Goal: Information Seeking & Learning: Learn about a topic

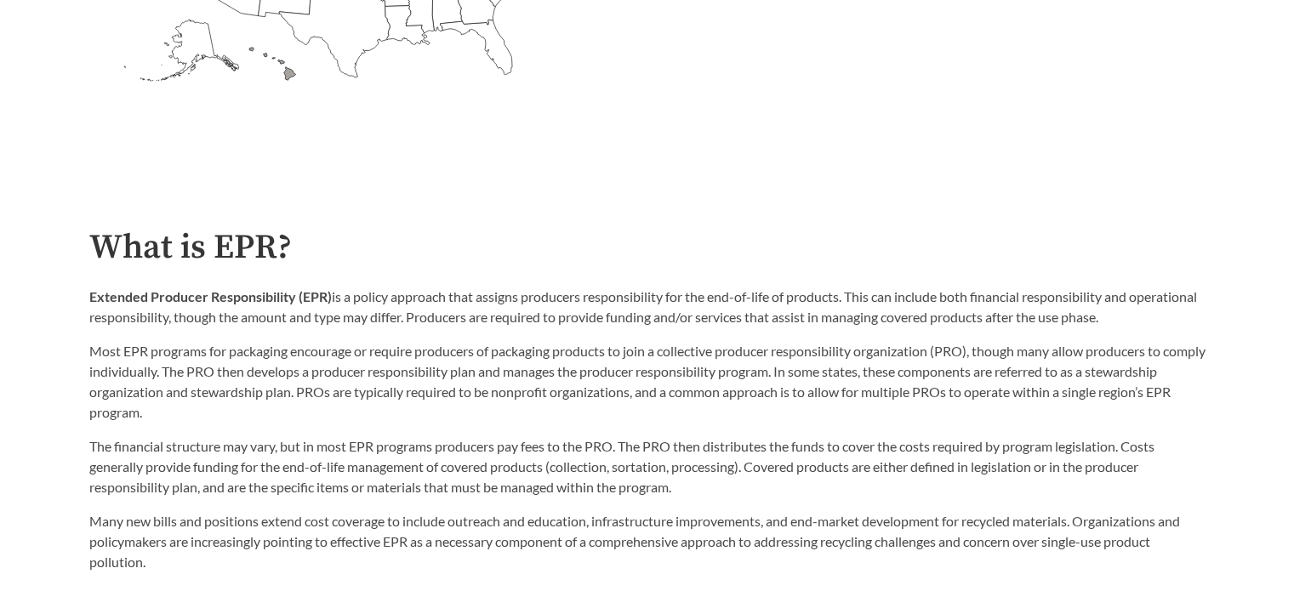
scroll to position [766, 0]
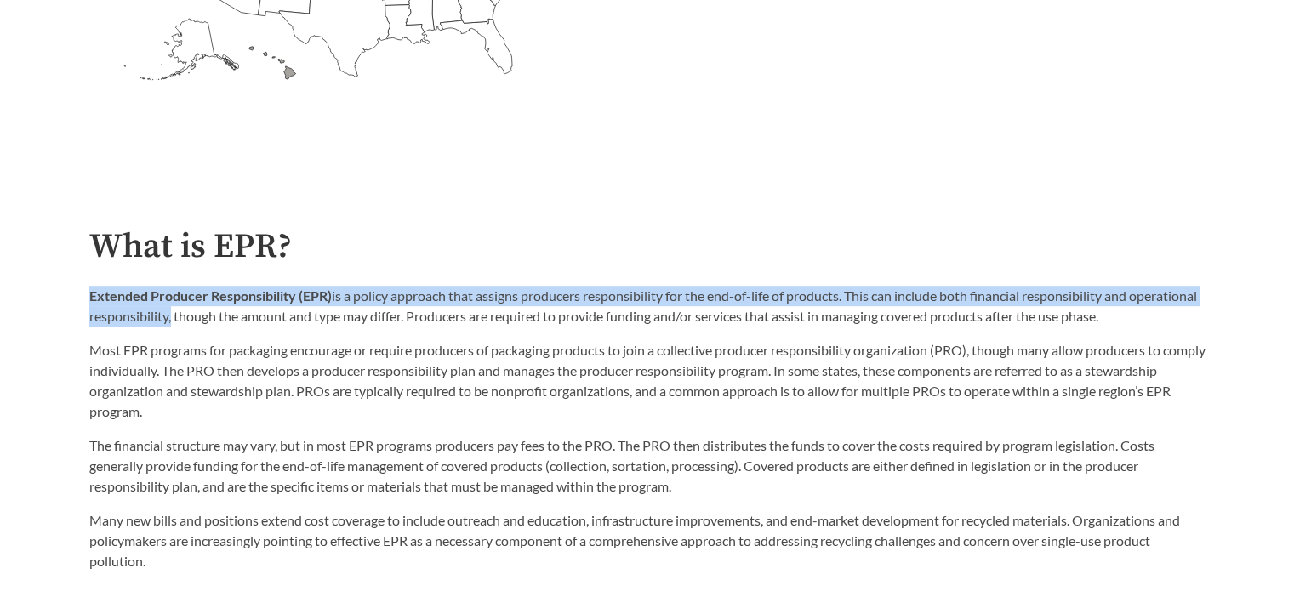
drag, startPoint x: 87, startPoint y: 299, endPoint x: 239, endPoint y: 328, distance: 155.0
click at [239, 328] on div "What is EPR? Extended Producer Responsibility (EPR) is a policy approach that a…" at bounding box center [647, 400] width 1143 height 344
copy p "Extended Producer Responsibility (EPR) is a policy approach that assigns produc…"
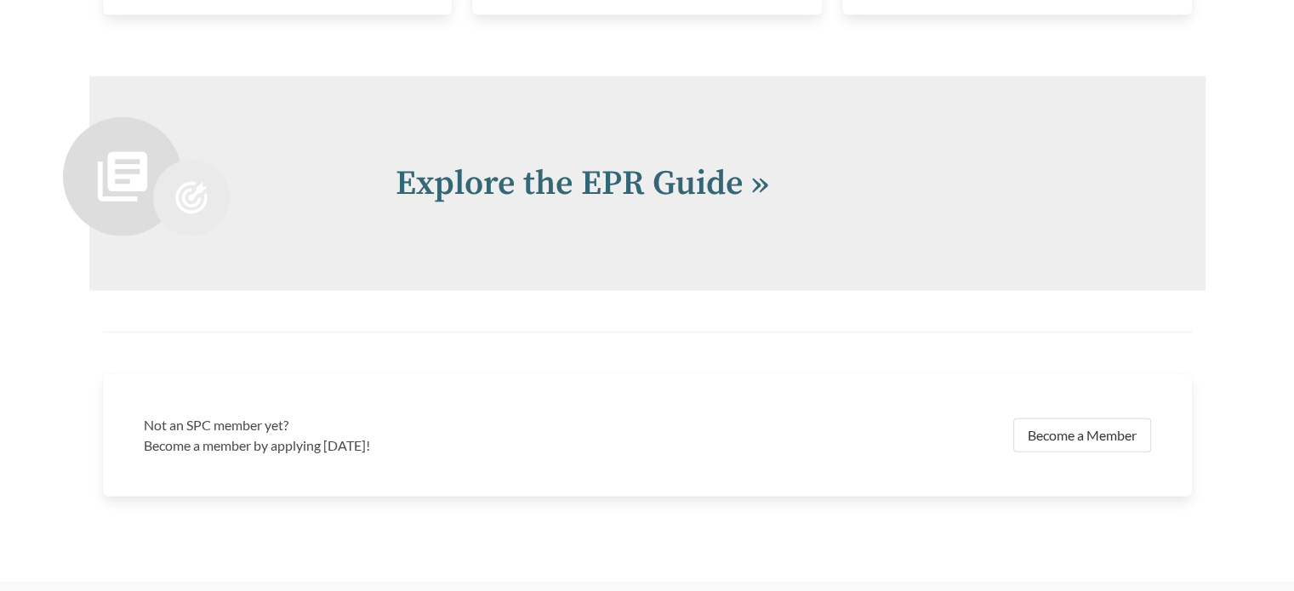
scroll to position [3743, 0]
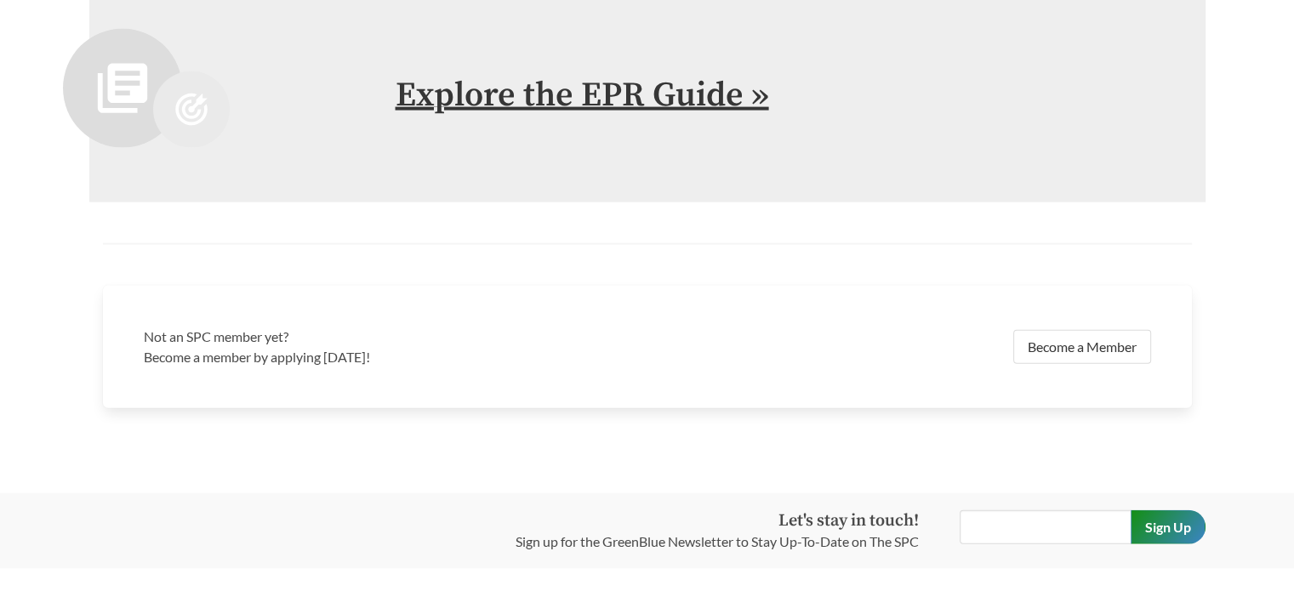
click at [558, 94] on link "Explore the EPR Guide »" at bounding box center [582, 95] width 373 height 43
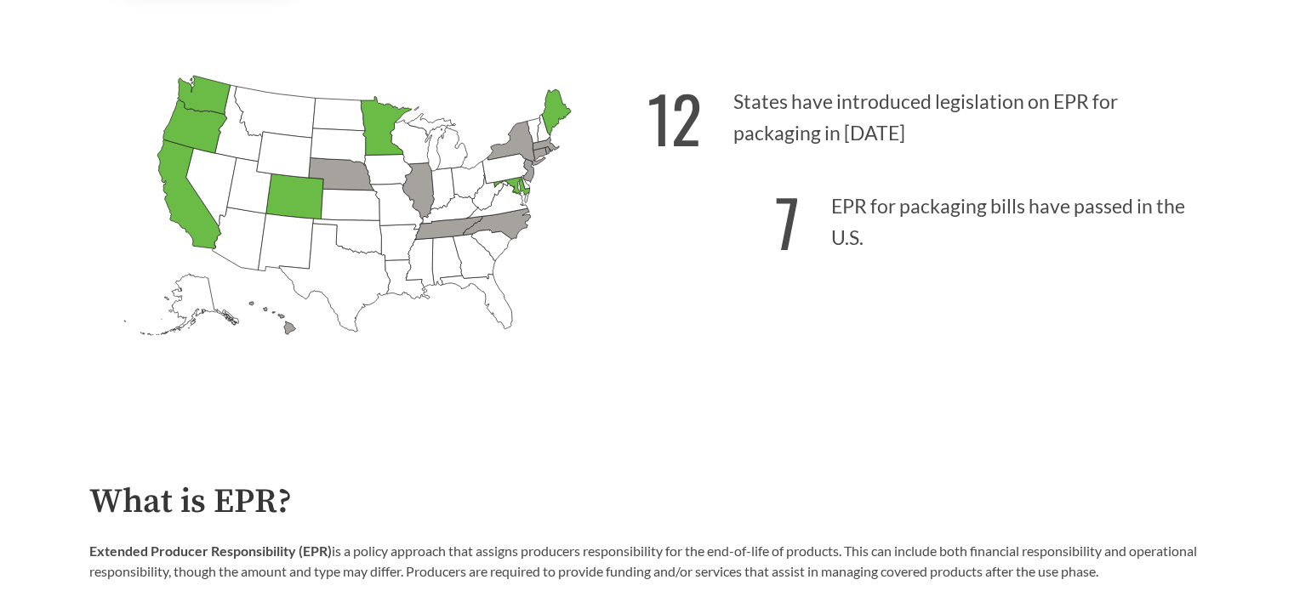
scroll to position [425, 0]
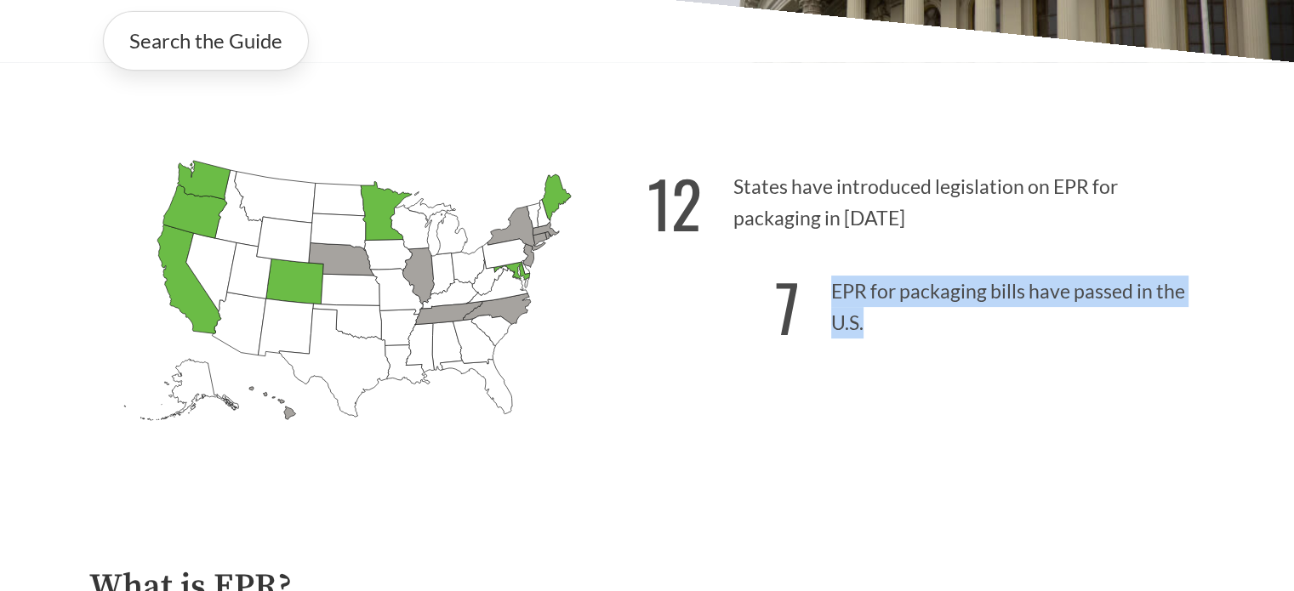
click at [862, 333] on p "7 EPR for packaging bills have passed in the U.S." at bounding box center [926, 302] width 558 height 105
copy p "EPR for packaging bills have passed in the U.S."
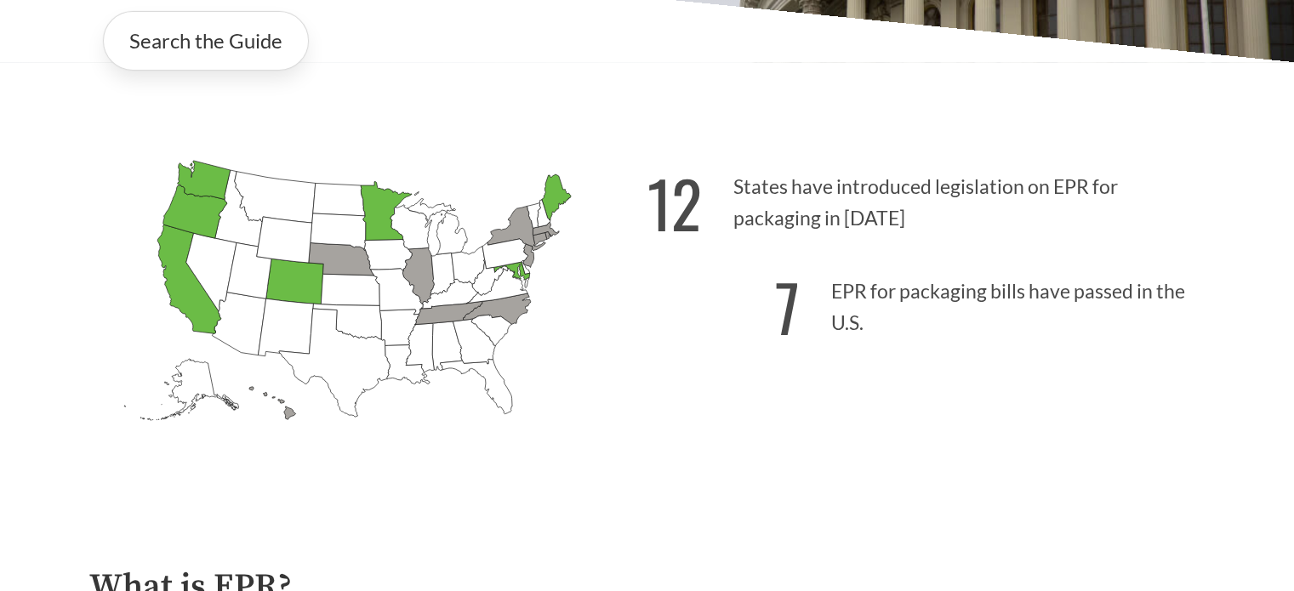
click at [216, 182] on icon "[US_STATE] Passed: 1" at bounding box center [203, 180] width 53 height 39
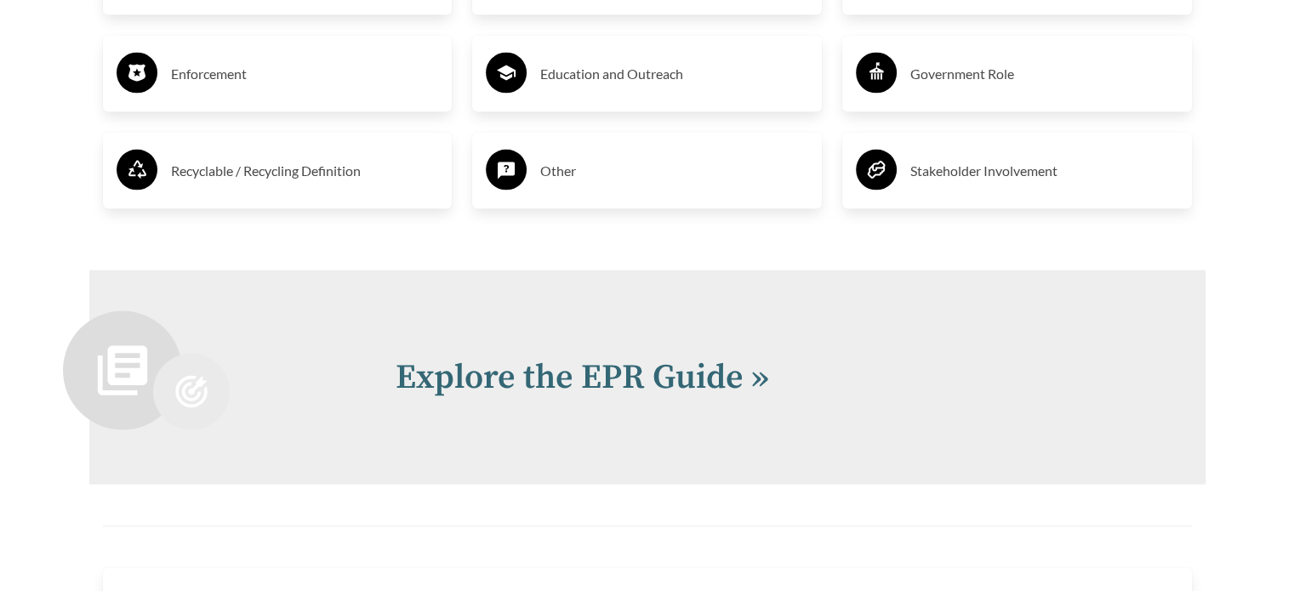
scroll to position [3488, 0]
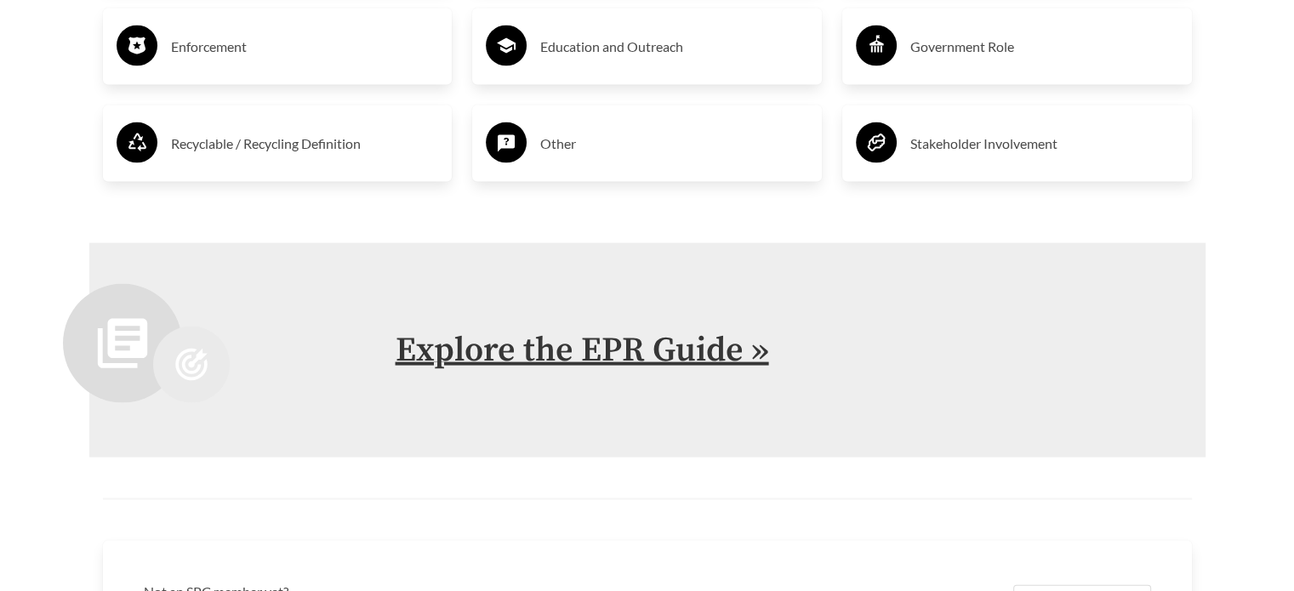
click at [616, 349] on link "Explore the EPR Guide »" at bounding box center [582, 350] width 373 height 43
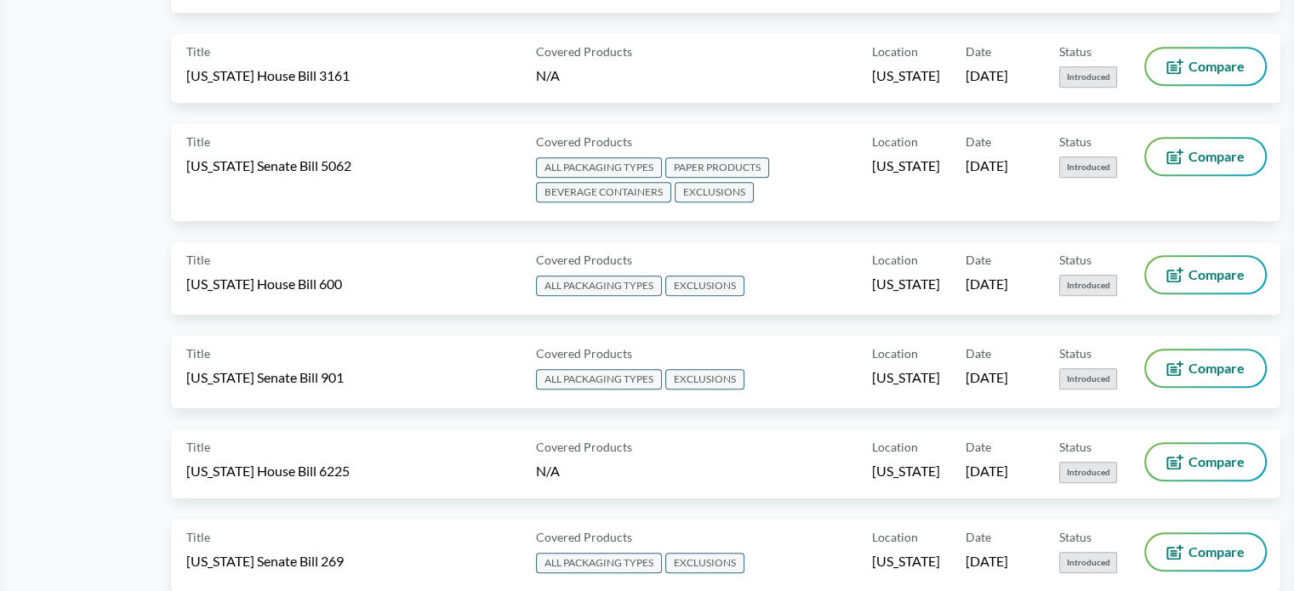
scroll to position [1361, 0]
